Goal: Information Seeking & Learning: Understand process/instructions

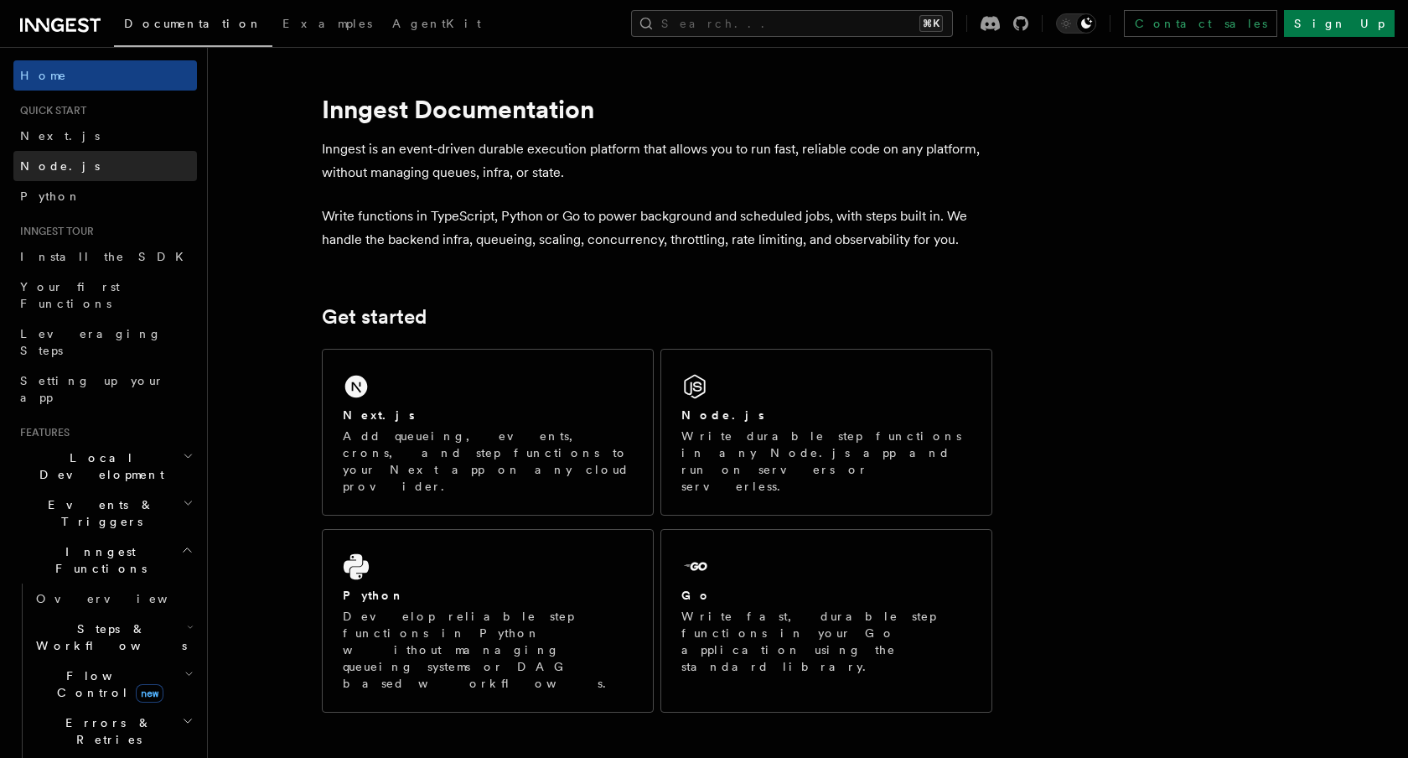
click at [119, 163] on link "Node.js" at bounding box center [105, 166] width 184 height 30
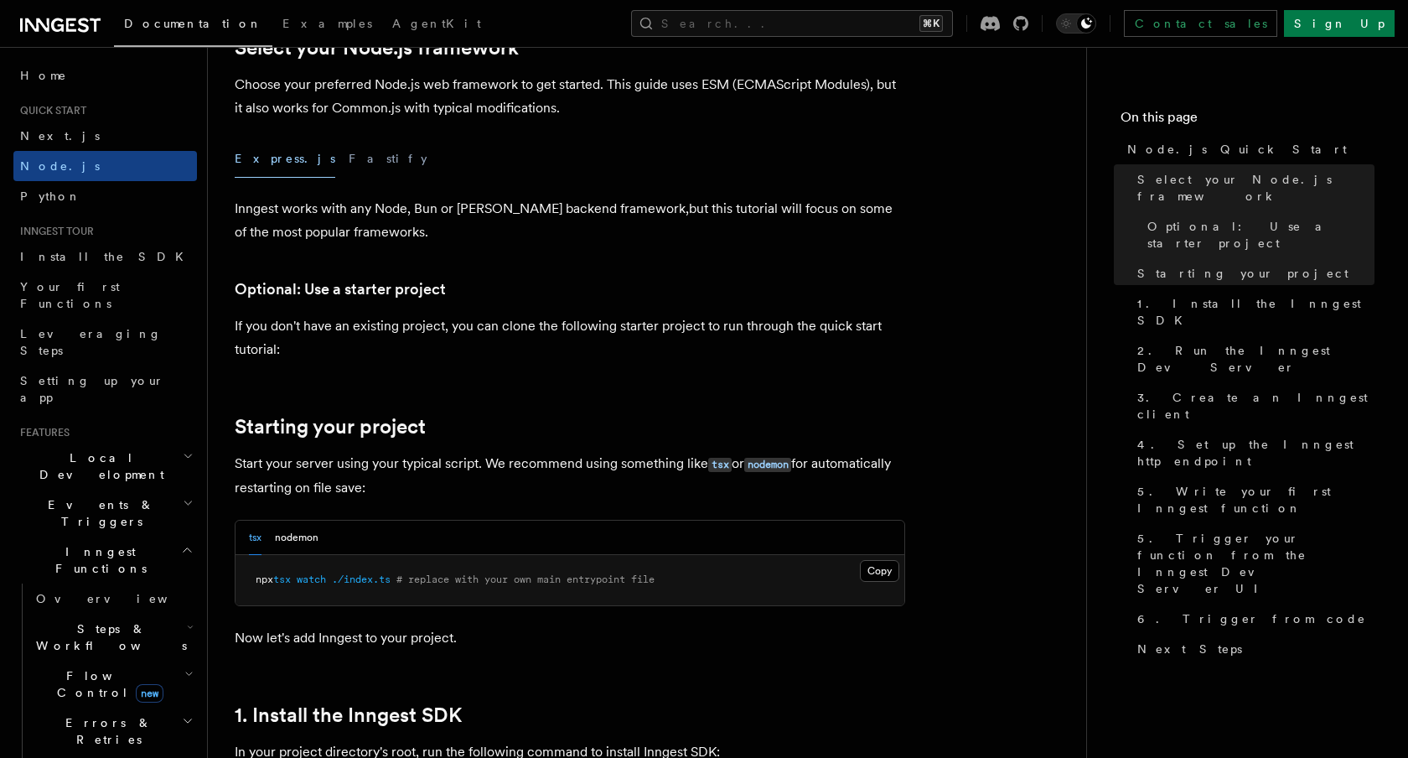
scroll to position [458, 0]
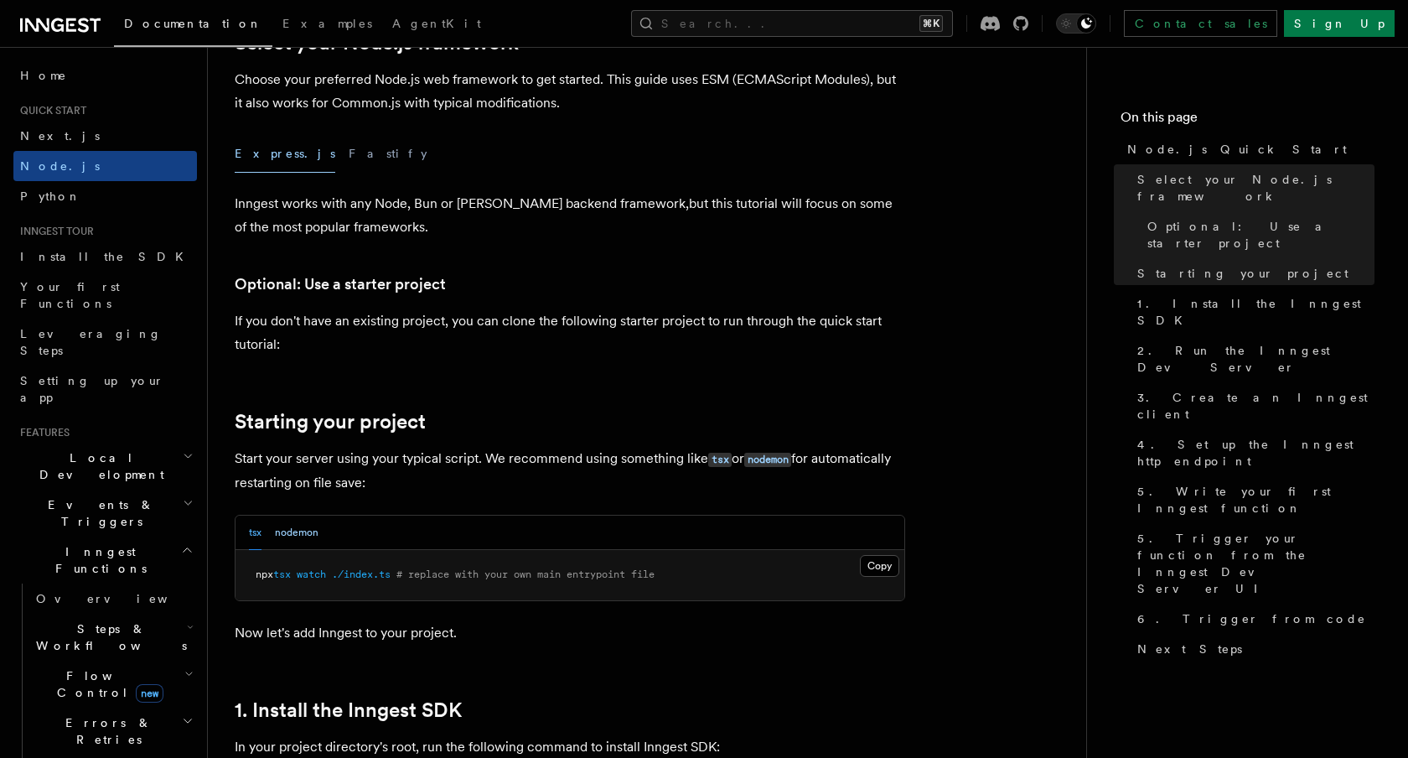
click at [308, 531] on button "nodemon" at bounding box center [297, 532] width 44 height 34
click at [256, 531] on button "tsx" at bounding box center [255, 532] width 13 height 34
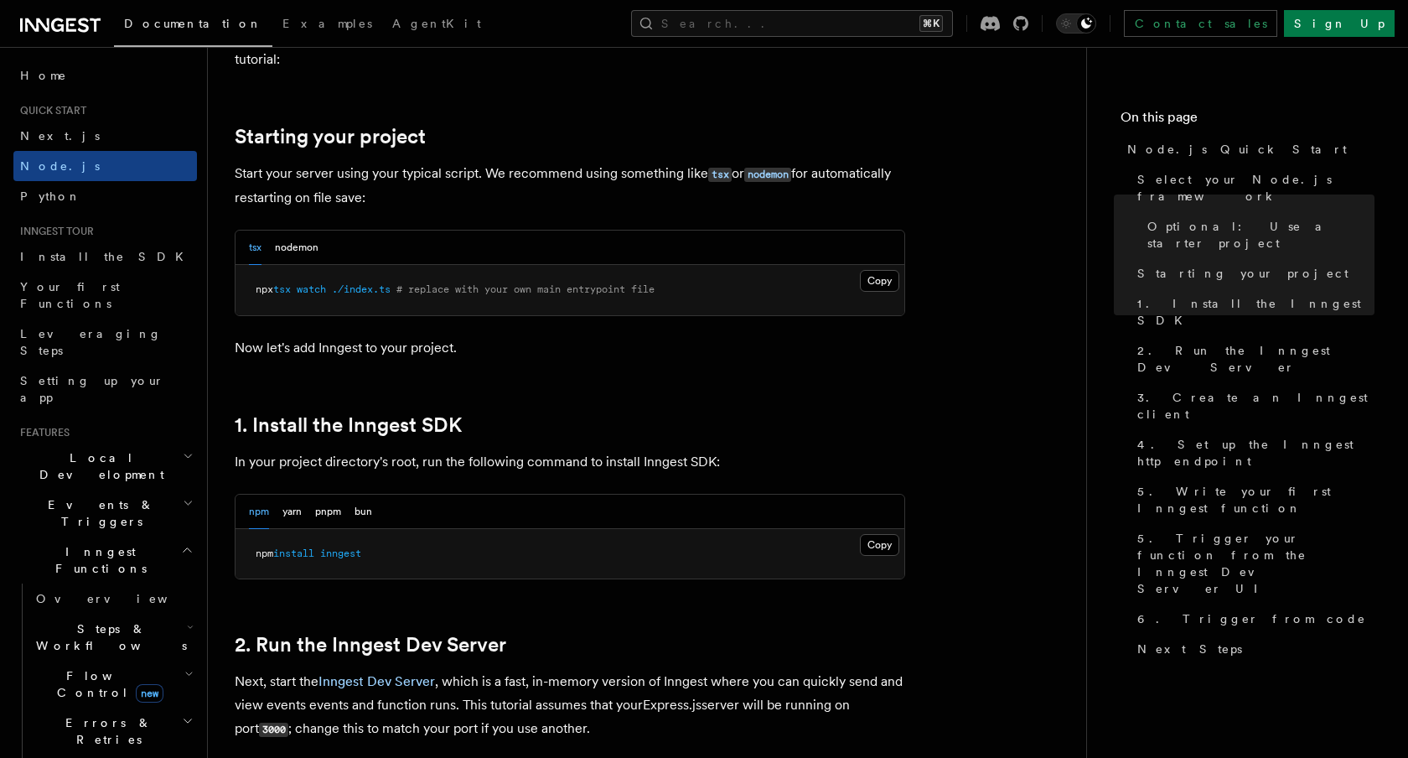
scroll to position [744, 0]
click at [872, 541] on button "Copy Copied" at bounding box center [879, 544] width 39 height 22
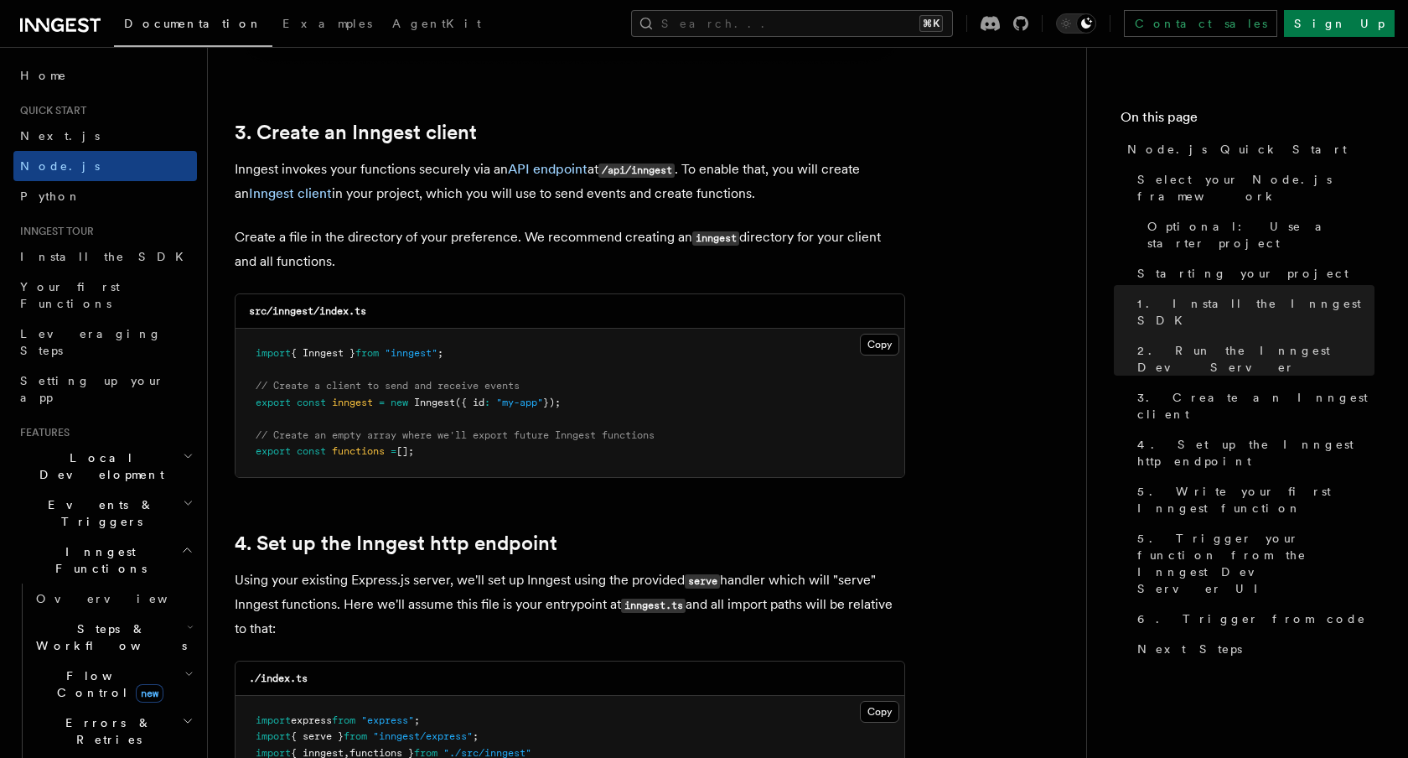
scroll to position [2084, 0]
drag, startPoint x: 497, startPoint y: 358, endPoint x: 222, endPoint y: 353, distance: 275.0
copy span "import { Inngest } from "inngest" ;"
click at [613, 407] on pre "import { Inngest } from "inngest" ; // Create a client to send and receive even…" at bounding box center [570, 402] width 669 height 148
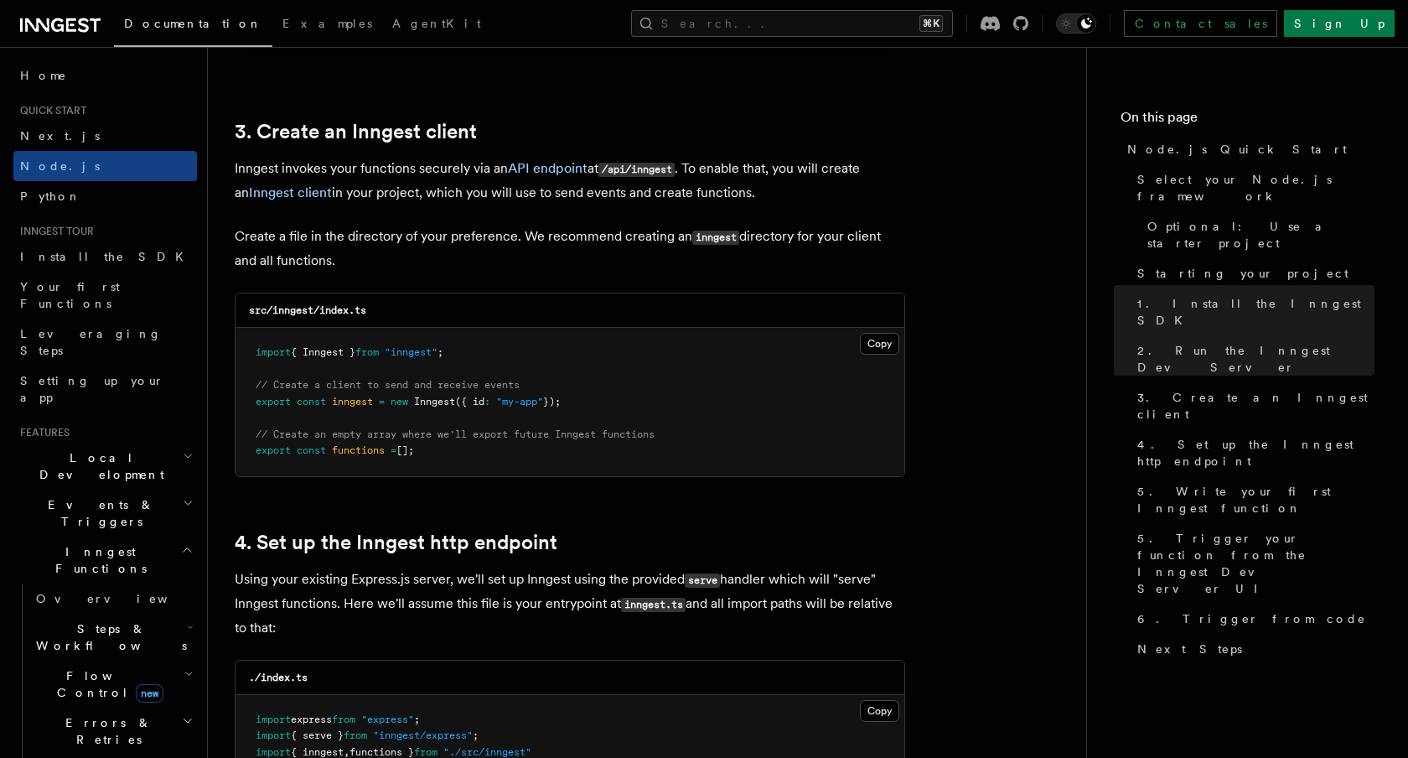
drag, startPoint x: 613, startPoint y: 407, endPoint x: 237, endPoint y: 391, distance: 375.8
click at [237, 391] on pre "import { Inngest } from "inngest" ; // Create a client to send and receive even…" at bounding box center [570, 402] width 669 height 148
copy code "// Create a client to send and receive events export const inngest = new Innges…"
click at [598, 460] on pre "import { Inngest } from "inngest" ; // Create a client to send and receive even…" at bounding box center [570, 402] width 669 height 148
drag, startPoint x: 443, startPoint y: 454, endPoint x: 237, endPoint y: 438, distance: 206.0
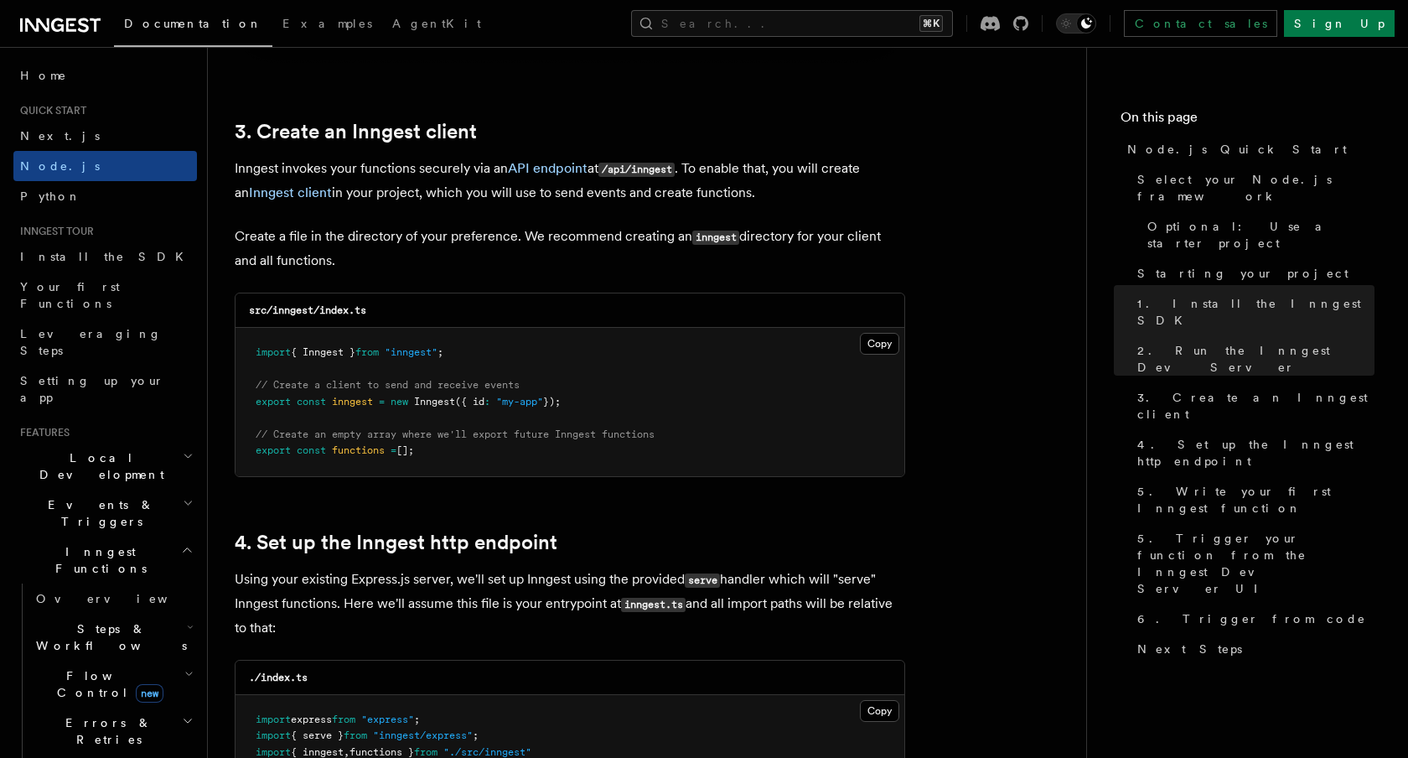
click at [237, 438] on pre "import { Inngest } from "inngest" ; // Create a client to send and receive even…" at bounding box center [570, 402] width 669 height 148
copy code "// Create an empty array where we'll export future Inngest functions export con…"
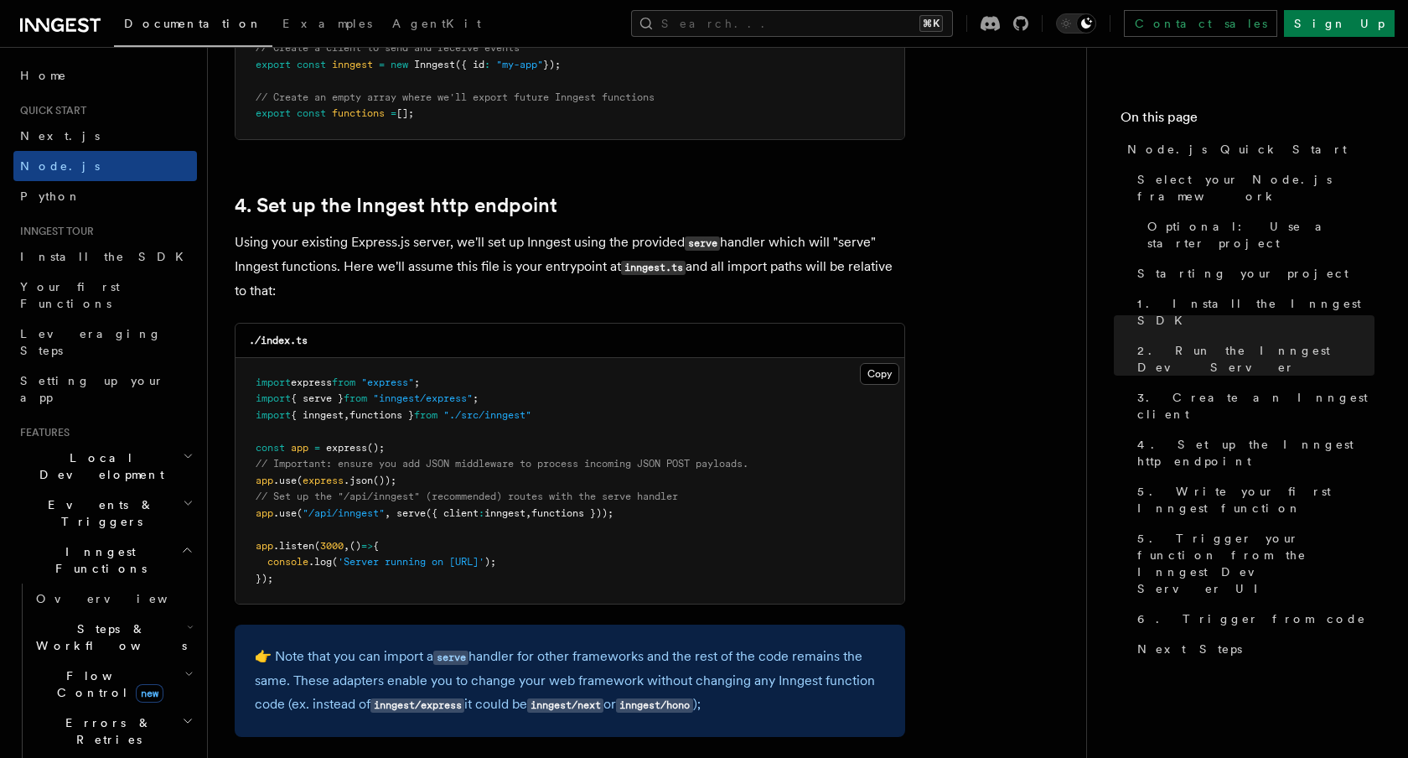
scroll to position [2418, 0]
drag, startPoint x: 665, startPoint y: 516, endPoint x: 253, endPoint y: 524, distance: 411.6
click at [253, 524] on pre "import express from "express" ; import { serve } from "inngest/express" ; impor…" at bounding box center [570, 483] width 669 height 246
copy span "app .use ( "/api/inngest" , serve ({ client : inngest , functions }));"
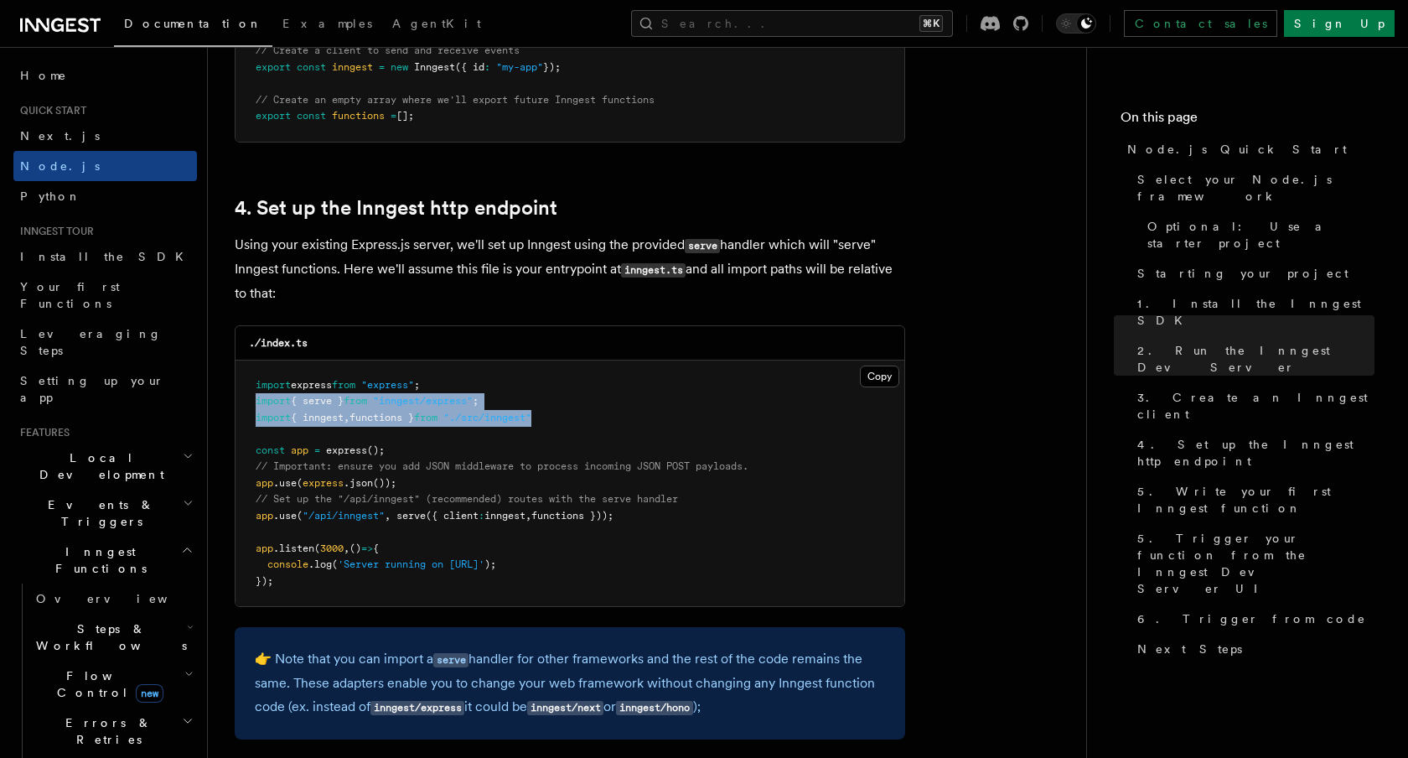
drag, startPoint x: 562, startPoint y: 419, endPoint x: 250, endPoint y: 403, distance: 312.2
click at [249, 403] on pre "import express from "express" ; import { serve } from "inngest/express" ; impor…" at bounding box center [570, 483] width 669 height 246
copy code "import { serve } from "inngest/express" ; import { inngest , functions } from "…"
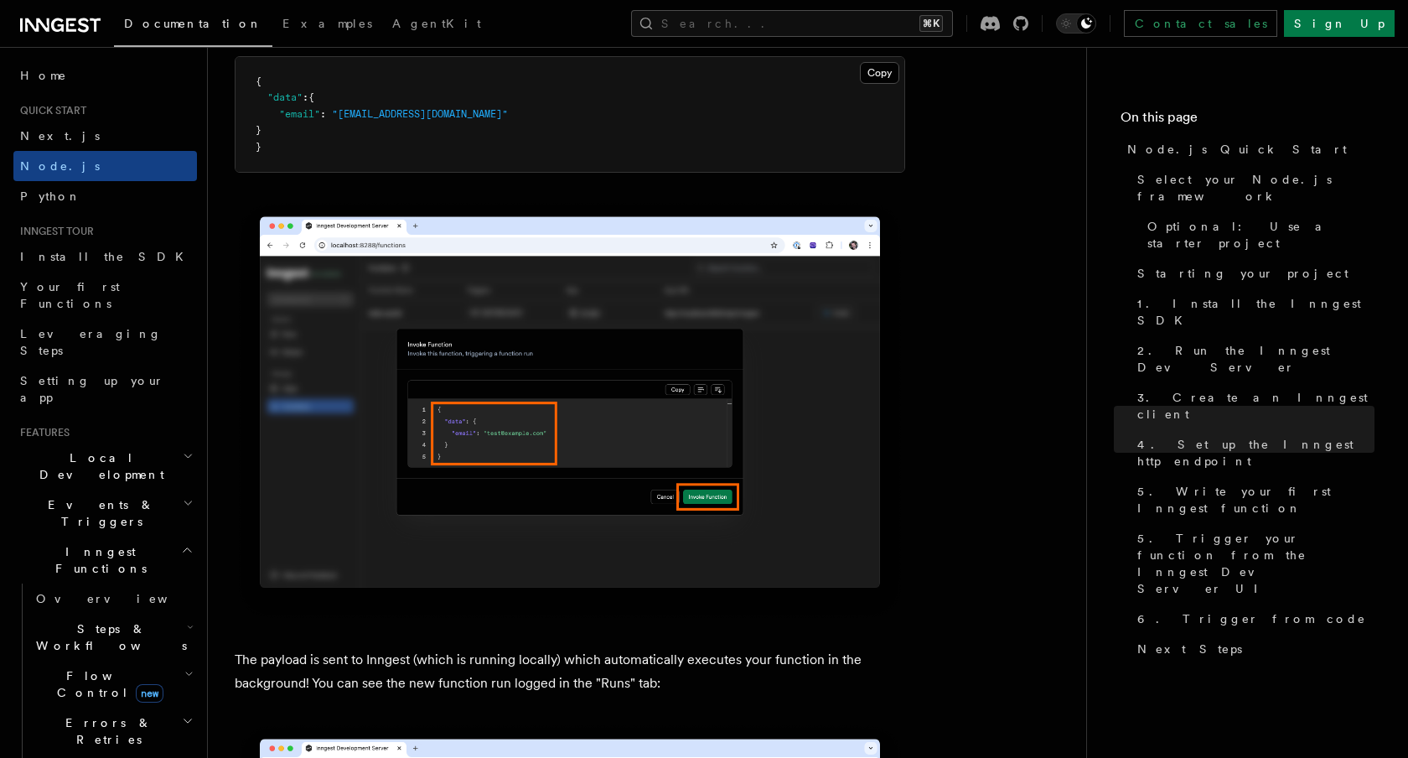
scroll to position [5191, 0]
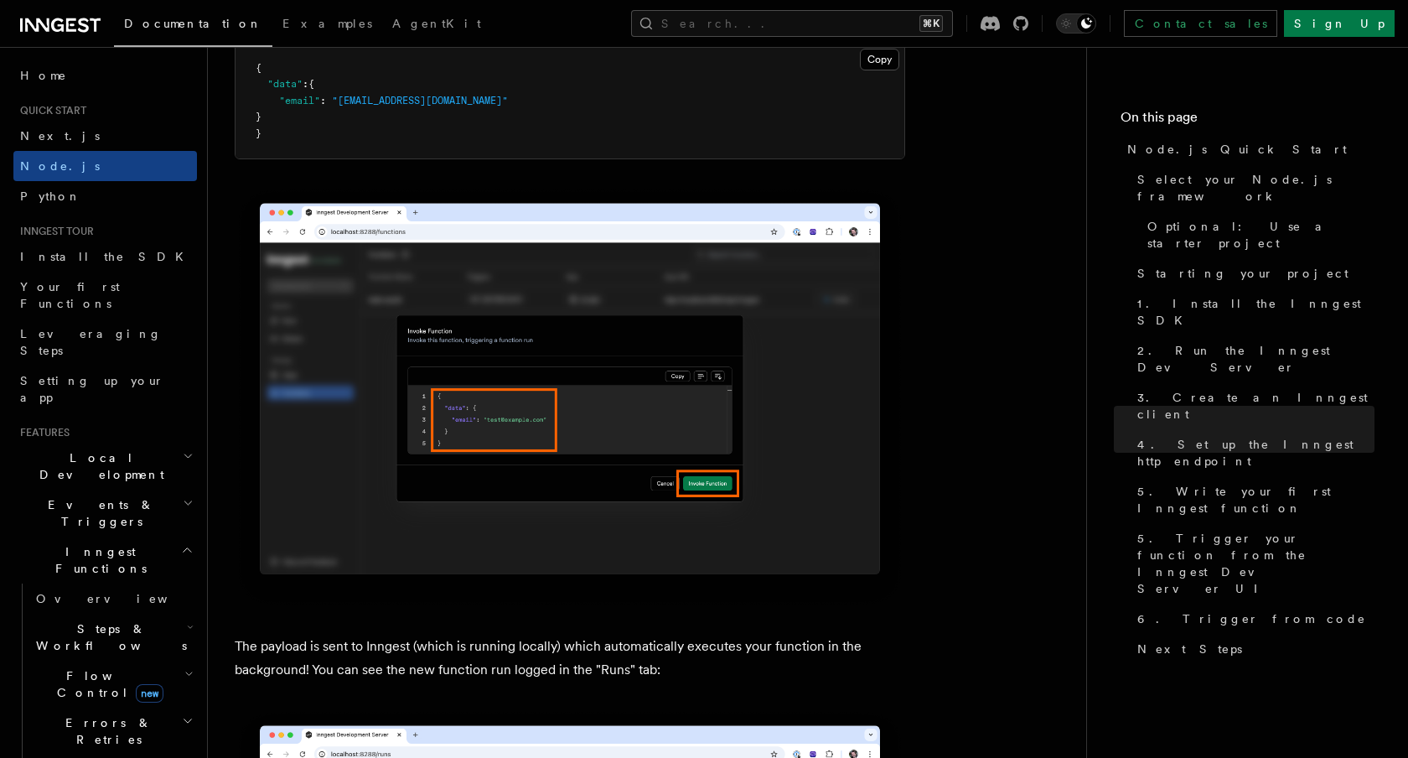
click at [806, 531] on img at bounding box center [570, 397] width 671 height 422
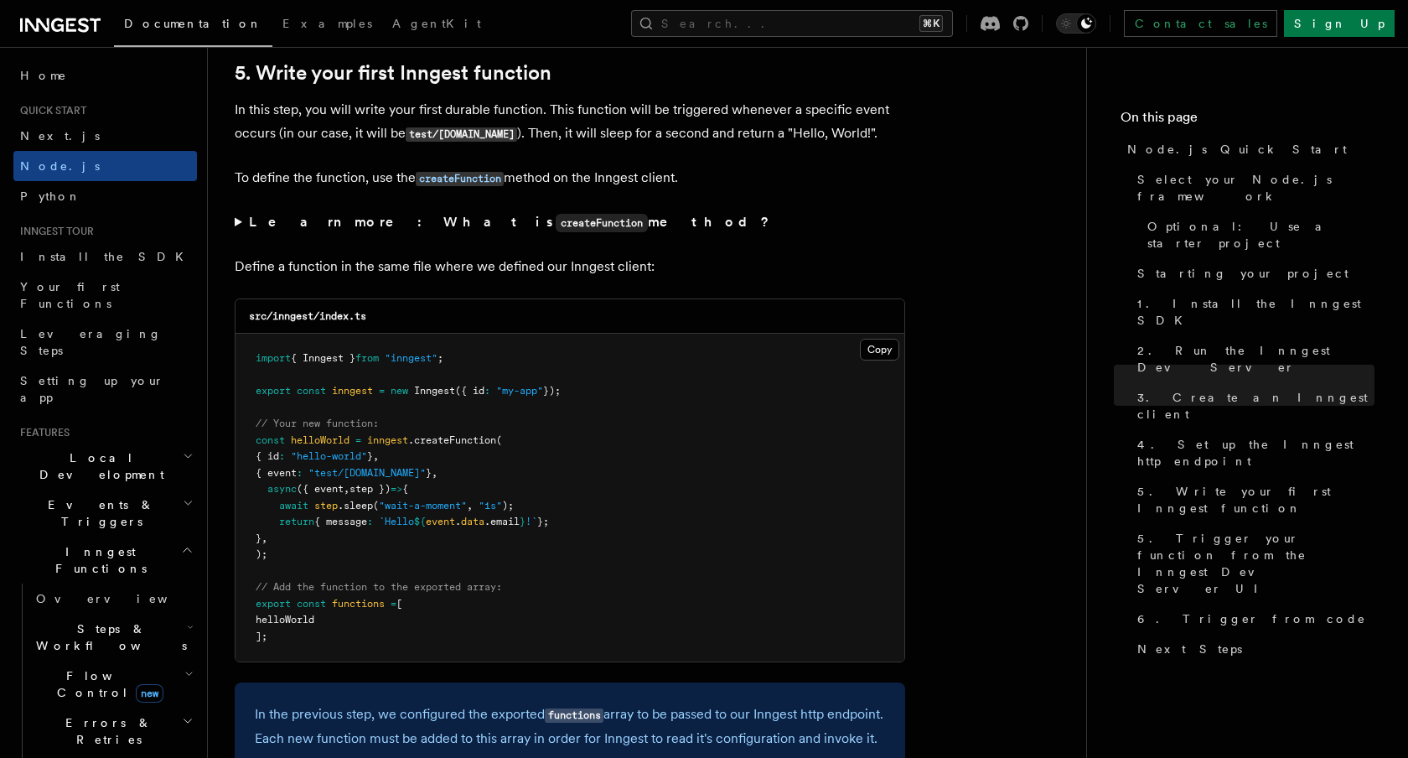
scroll to position [3151, 0]
click at [443, 494] on pre "import { Inngest } from "inngest" ; export const inngest = new Inngest ({ id : …" at bounding box center [570, 496] width 669 height 328
